Goal: Task Accomplishment & Management: Use online tool/utility

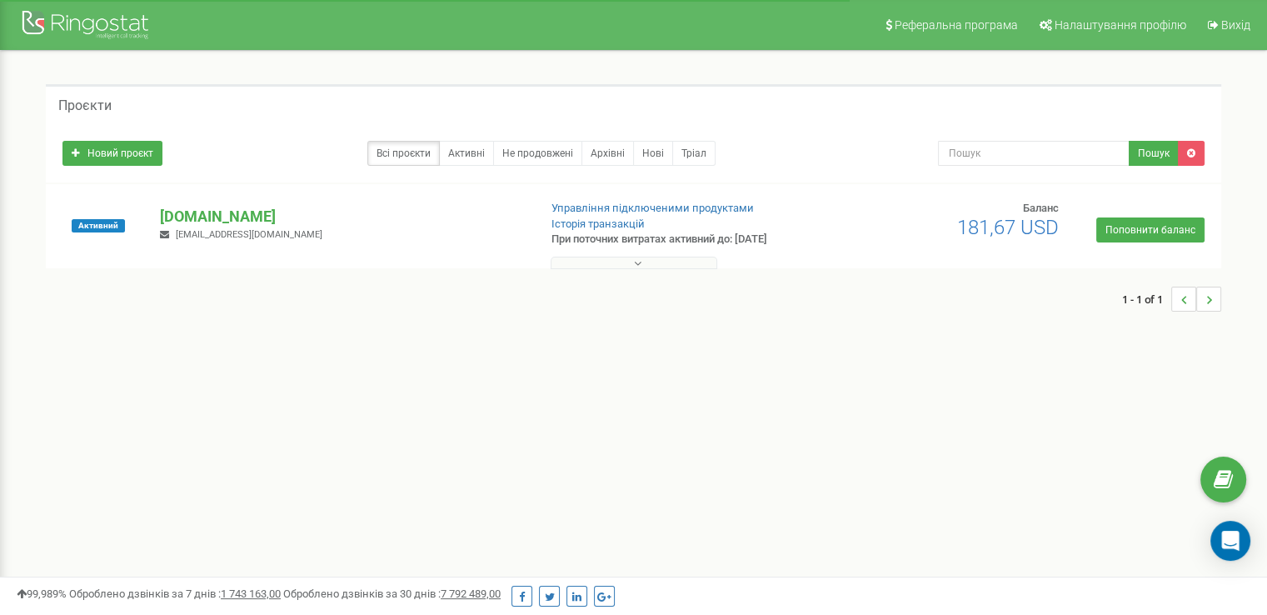
click at [650, 262] on button at bounding box center [634, 263] width 167 height 12
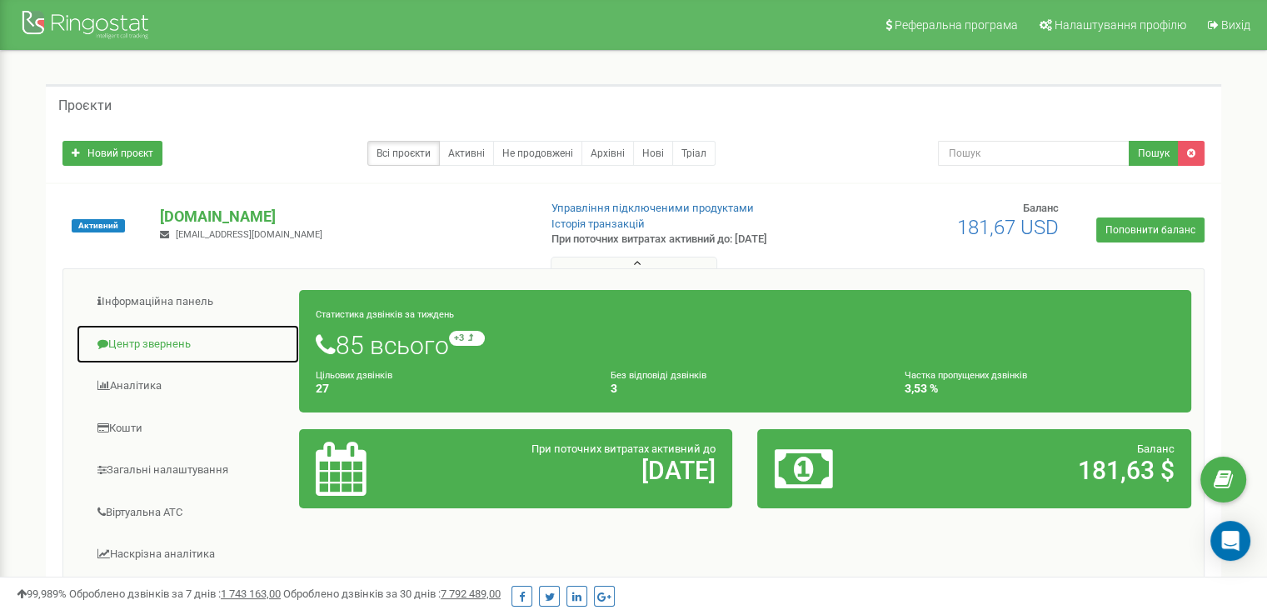
click at [170, 342] on link "Центр звернень" at bounding box center [188, 344] width 224 height 41
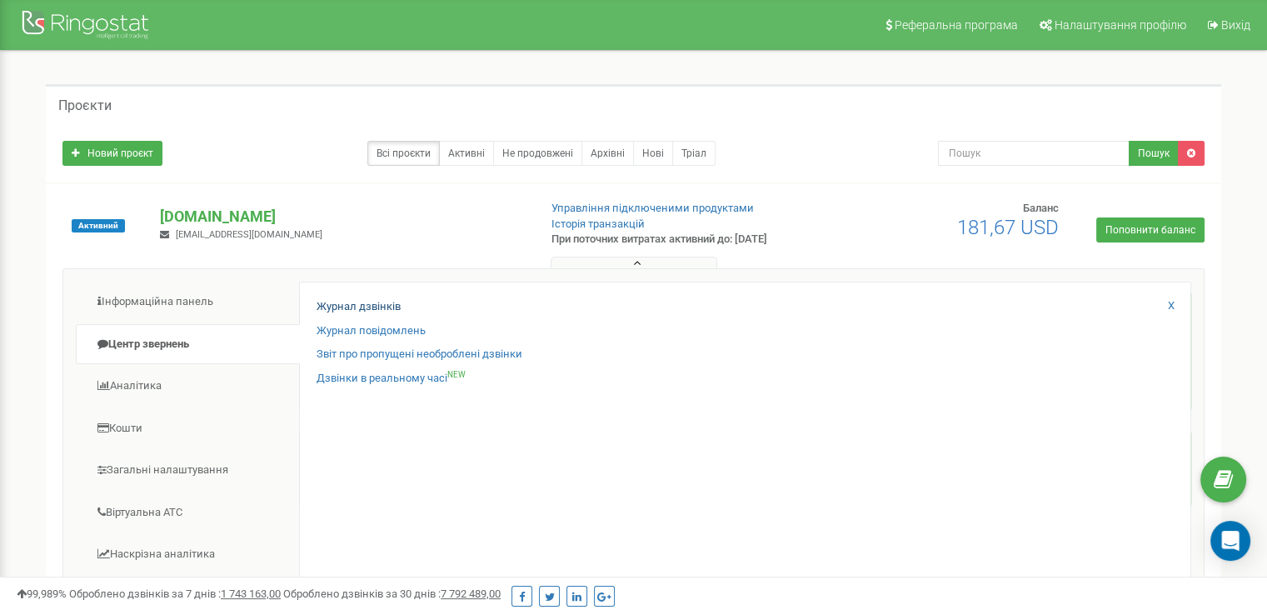
click at [348, 297] on div "Журнал дзвінків Журнал повідомлень Звіт про пропущені необроблені дзвінки Дзвін…" at bounding box center [745, 551] width 892 height 538
click at [351, 304] on link "Журнал дзвінків" at bounding box center [359, 307] width 84 height 16
